Goal: Task Accomplishment & Management: Use online tool/utility

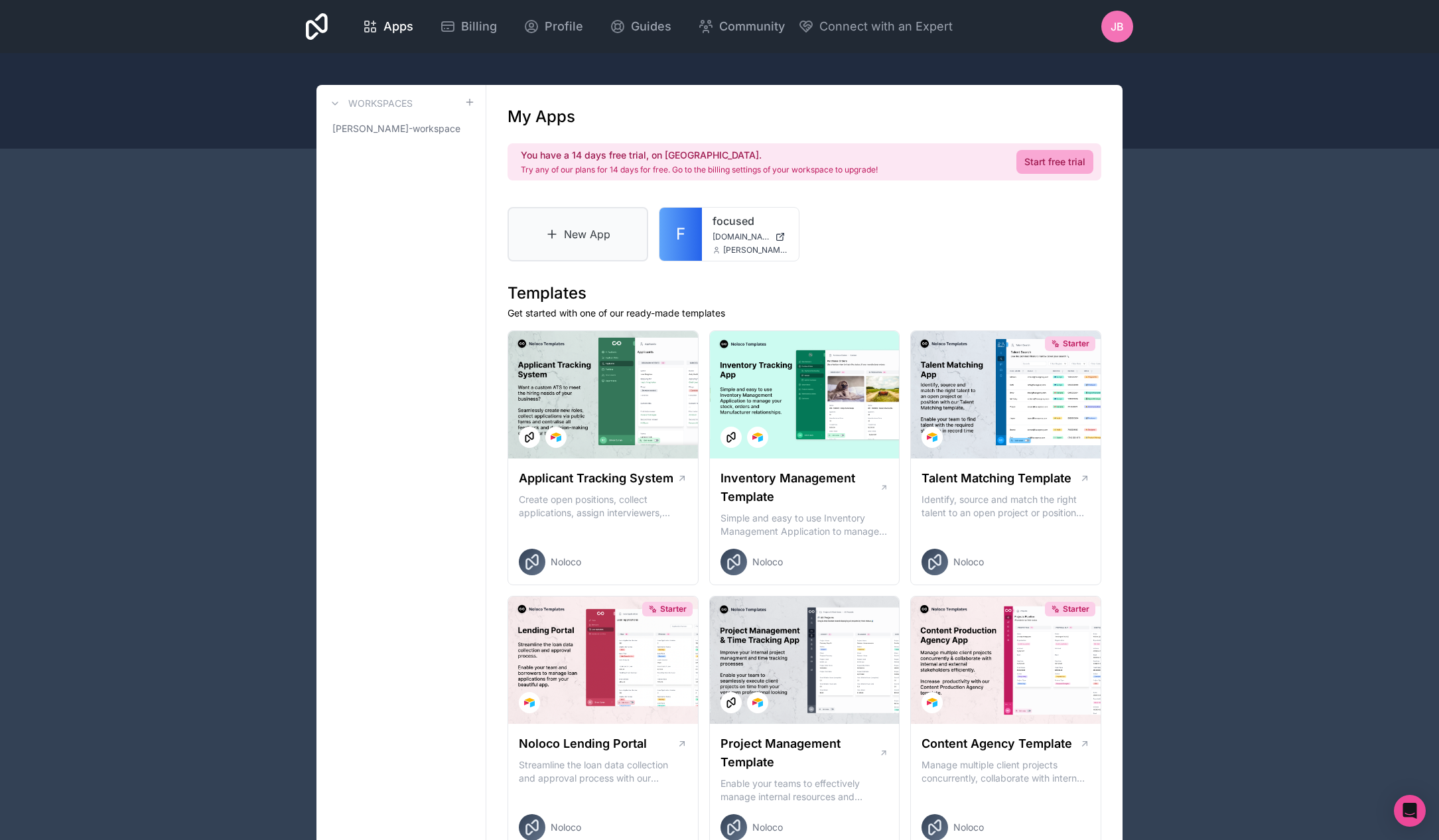
drag, startPoint x: 413, startPoint y: 245, endPoint x: 561, endPoint y: 223, distance: 149.6
click at [564, 223] on link "New App" at bounding box center [578, 234] width 141 height 54
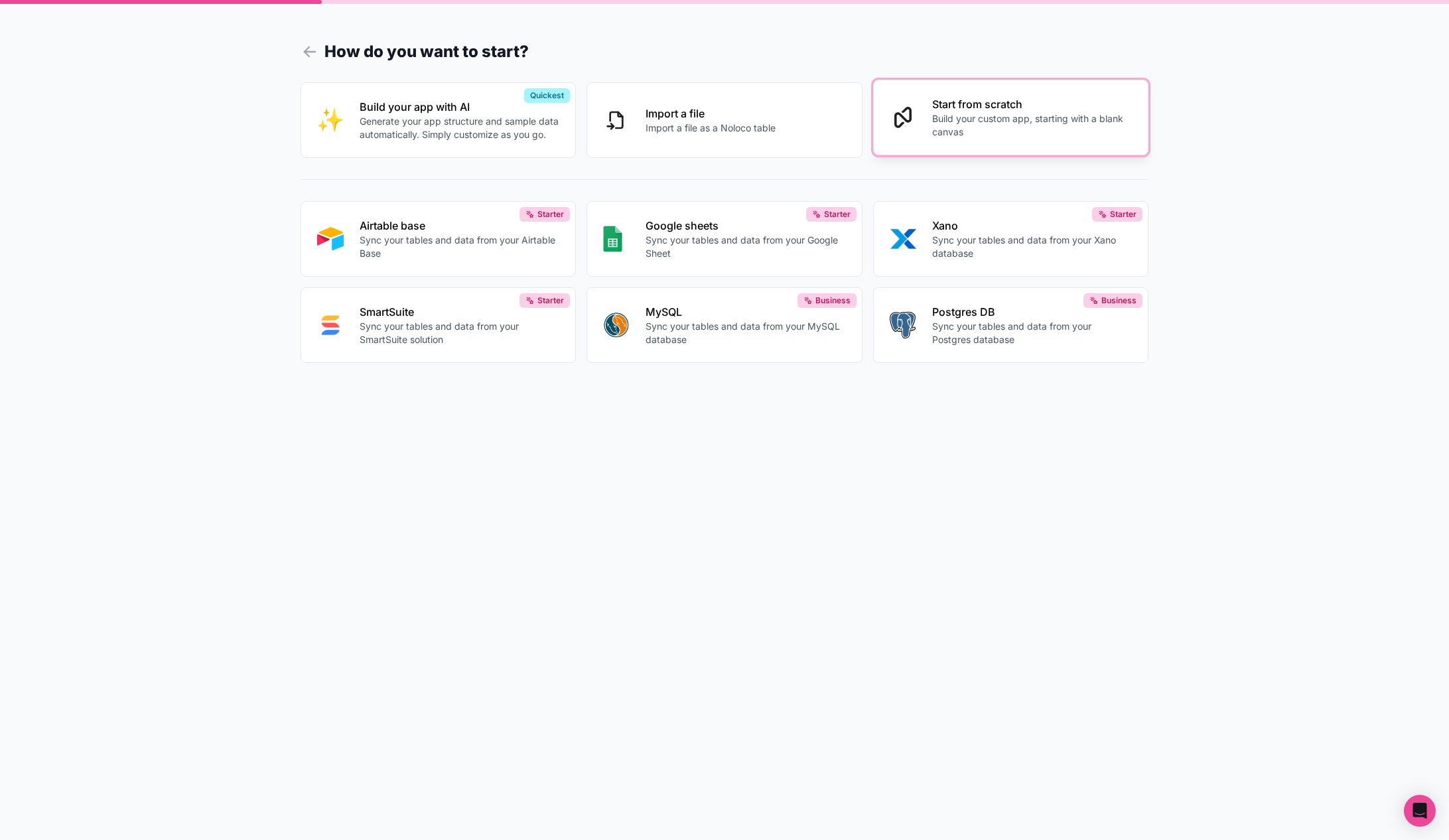
click at [965, 132] on p "Build your custom app, starting with a blank canvas" at bounding box center [1032, 126] width 200 height 27
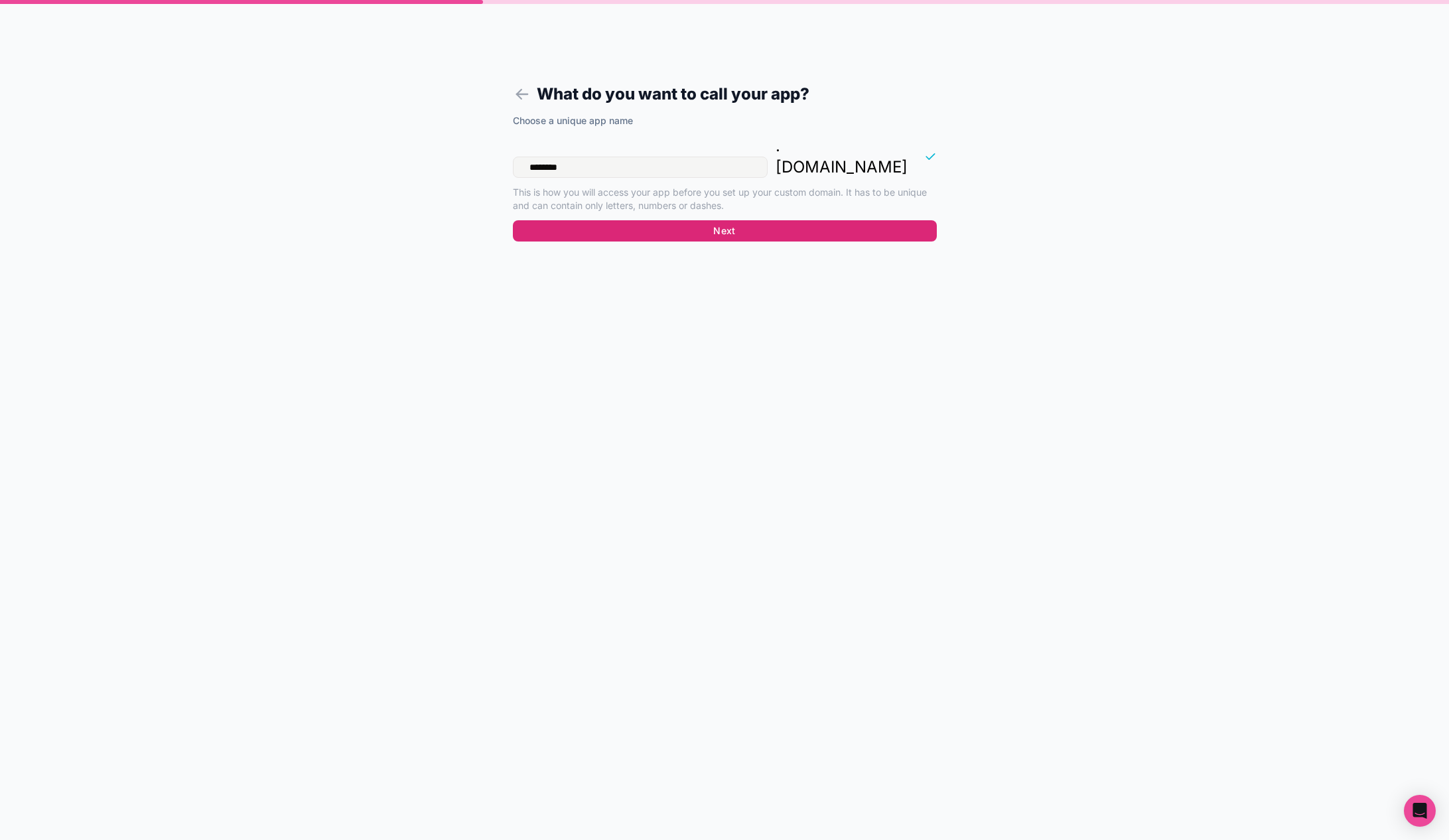
click at [772, 220] on button "Next" at bounding box center [725, 231] width 424 height 21
